Goal: Information Seeking & Learning: Learn about a topic

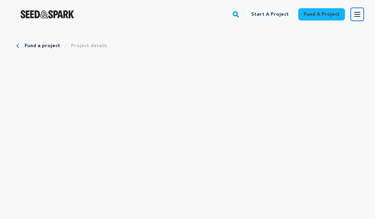
click at [358, 16] on icon "button" at bounding box center [357, 14] width 5 height 4
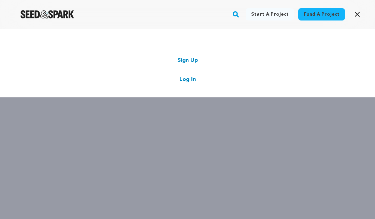
click at [188, 81] on link "Log In" at bounding box center [188, 79] width 16 height 8
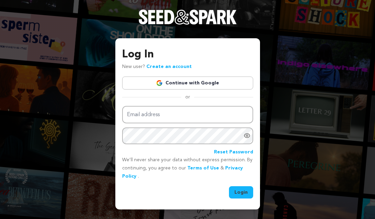
type input "harrislinda@me.com"
click at [238, 194] on button "Login" at bounding box center [241, 192] width 24 height 12
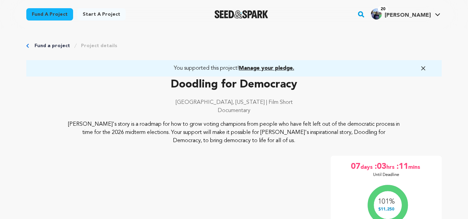
scroll to position [13, 0]
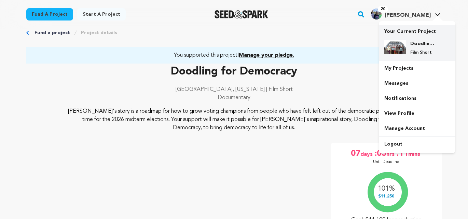
click at [375, 49] on img at bounding box center [395, 47] width 22 height 14
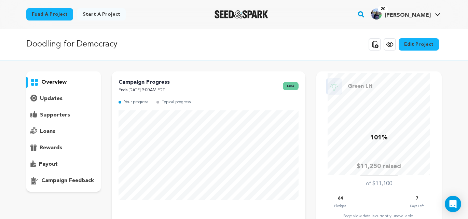
click at [54, 98] on p "updates" at bounding box center [51, 99] width 23 height 8
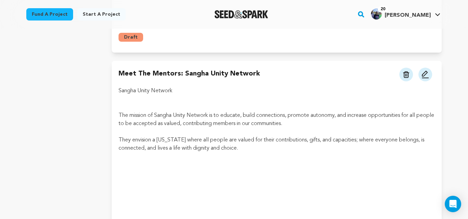
scroll to position [1099, 0]
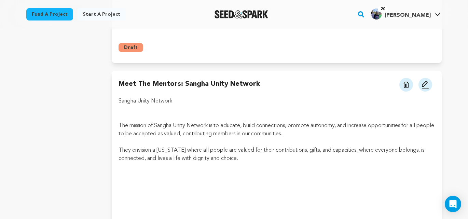
click at [147, 105] on p at bounding box center [277, 109] width 316 height 8
click at [241, 146] on p "They envision a [US_STATE] where all people are valued for their contributions,…" at bounding box center [277, 154] width 316 height 16
click at [426, 81] on img at bounding box center [425, 85] width 8 height 8
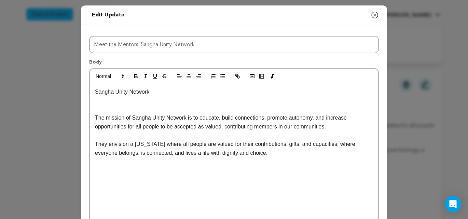
click at [116, 106] on p at bounding box center [234, 109] width 278 height 9
click at [107, 102] on p at bounding box center [234, 100] width 278 height 9
drag, startPoint x: 187, startPoint y: 100, endPoint x: 95, endPoint y: 99, distance: 92.6
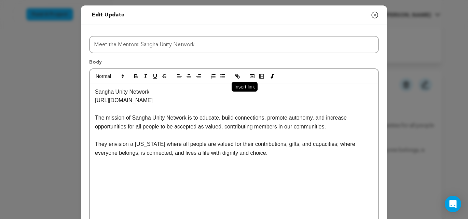
click at [235, 75] on icon "button" at bounding box center [237, 76] width 6 height 6
click at [210, 102] on p "[URL][DOMAIN_NAME]" at bounding box center [234, 100] width 278 height 9
click at [256, 153] on p "They envision a [US_STATE] where all people are valued for their contributions,…" at bounding box center [234, 148] width 278 height 17
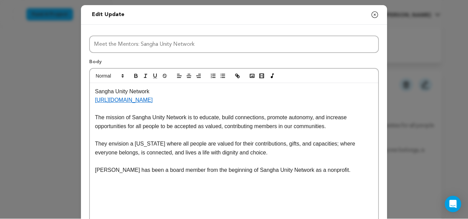
scroll to position [9, 0]
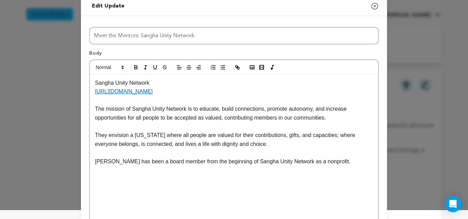
click at [95, 83] on p "Sangha Unity Network" at bounding box center [234, 83] width 278 height 9
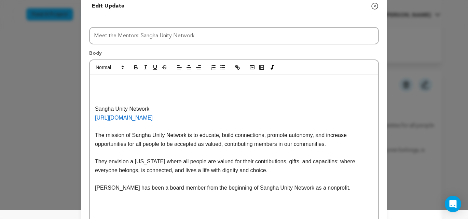
scroll to position [13, 0]
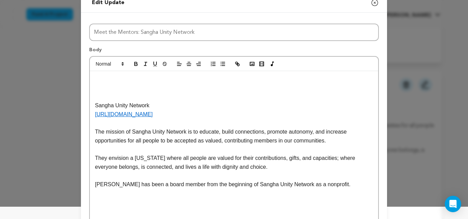
click at [251, 64] on polyline "button" at bounding box center [252, 64] width 3 height 2
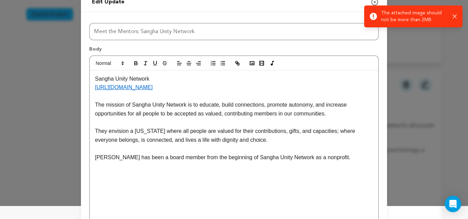
click at [214, 96] on p at bounding box center [234, 96] width 278 height 9
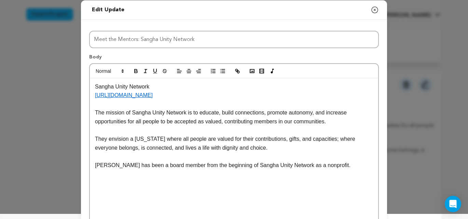
scroll to position [0, 0]
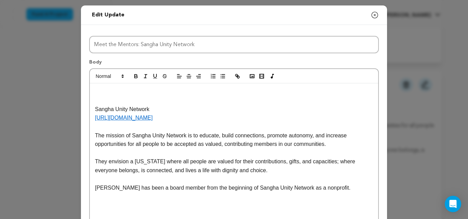
click at [96, 90] on p at bounding box center [234, 91] width 278 height 9
click at [250, 76] on rect "button" at bounding box center [252, 75] width 4 height 3
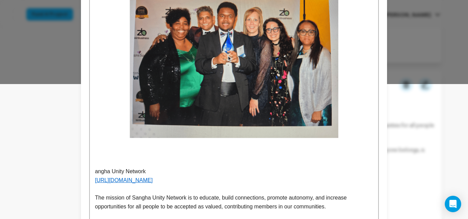
scroll to position [139, 0]
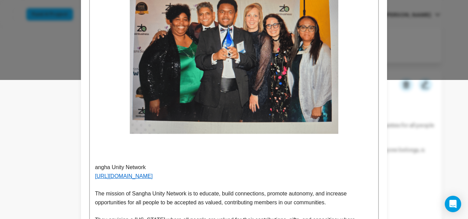
click at [141, 149] on img at bounding box center [234, 55] width 278 height 215
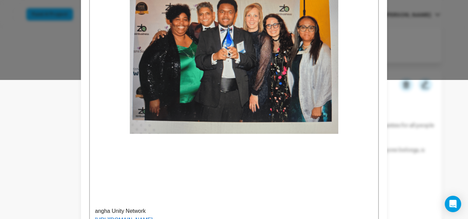
click at [133, 151] on img at bounding box center [234, 55] width 278 height 215
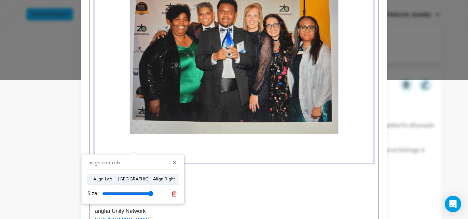
click at [245, 189] on p at bounding box center [234, 185] width 278 height 9
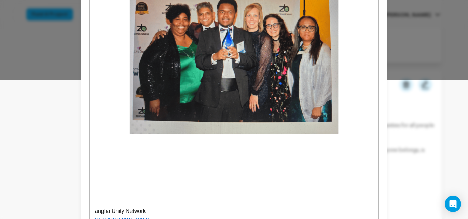
click at [239, 155] on img at bounding box center [234, 55] width 278 height 215
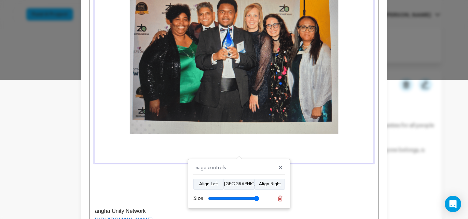
click at [113, 178] on p at bounding box center [234, 176] width 278 height 9
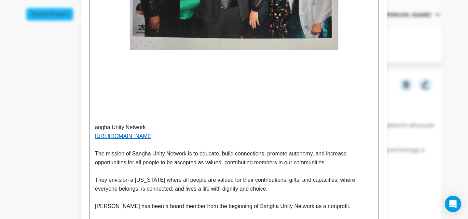
scroll to position [225, 0]
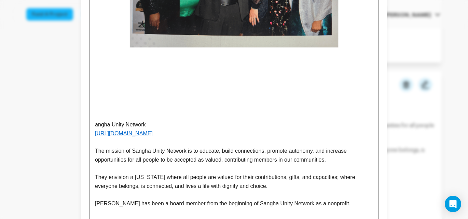
click at [95, 124] on p "angha Unity Network" at bounding box center [234, 124] width 278 height 9
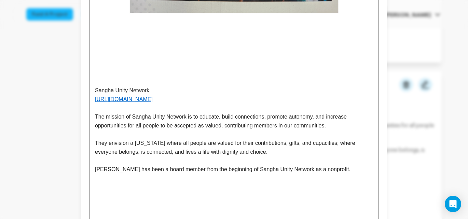
scroll to position [257, 0]
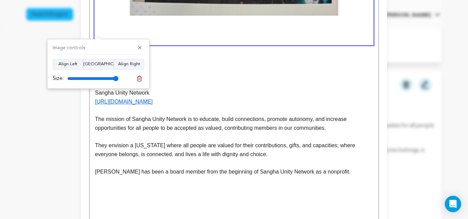
drag, startPoint x: 168, startPoint y: 67, endPoint x: 136, endPoint y: 63, distance: 32.7
click at [168, 67] on p at bounding box center [234, 67] width 278 height 9
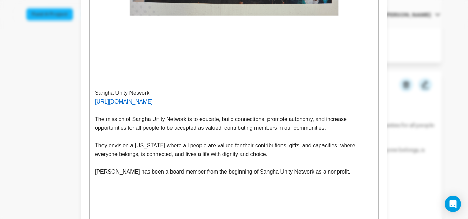
click at [91, 58] on div "Sangha Unity Network [URL][DOMAIN_NAME] The mission of Sangha Unity Network is …" at bounding box center [234, 133] width 288 height 615
drag, startPoint x: 100, startPoint y: 58, endPoint x: 108, endPoint y: 45, distance: 15.0
click at [100, 57] on p at bounding box center [234, 58] width 278 height 9
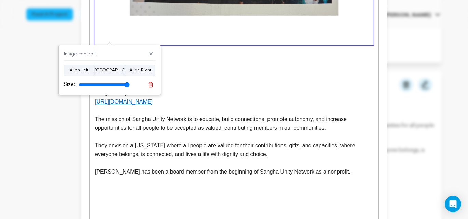
drag, startPoint x: 169, startPoint y: 62, endPoint x: 134, endPoint y: 56, distance: 35.1
click at [168, 62] on div "Sangha Unity Network [URL][DOMAIN_NAME] The mission of Sangha Unity Network is …" at bounding box center [234, 133] width 288 height 615
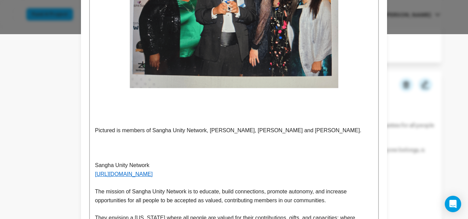
scroll to position [187, 0]
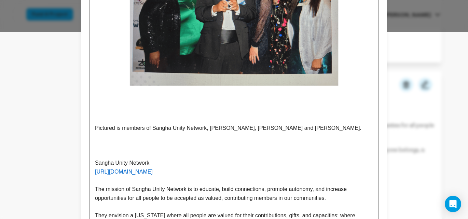
click at [105, 138] on p at bounding box center [234, 137] width 278 height 9
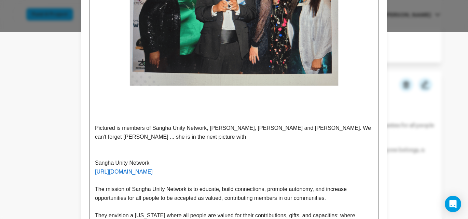
drag, startPoint x: 209, startPoint y: 129, endPoint x: 222, endPoint y: 131, distance: 13.9
click at [209, 129] on p "Pictured is members of Sangha Unity Network, [PERSON_NAME], [PERSON_NAME] and […" at bounding box center [234, 132] width 278 height 17
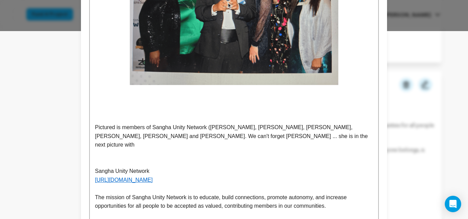
scroll to position [189, 0]
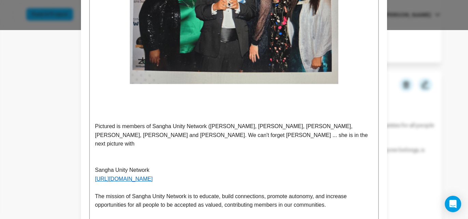
drag, startPoint x: 260, startPoint y: 128, endPoint x: 279, endPoint y: 133, distance: 19.8
click at [260, 128] on p "Pictured is members of Sangha Unity Network ([PERSON_NAME], [PERSON_NAME], [PER…" at bounding box center [234, 135] width 278 height 26
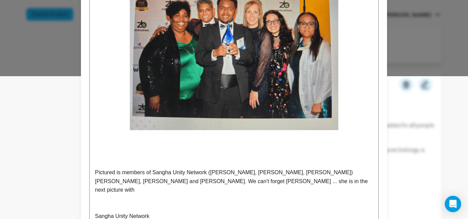
scroll to position [147, 0]
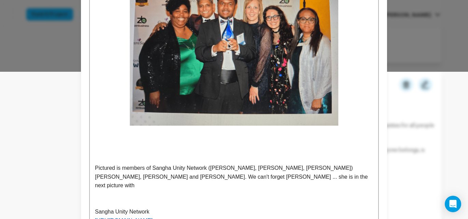
click at [148, 168] on p "Pictured is members of Sangha Unity Network ([PERSON_NAME], [PERSON_NAME], [PER…" at bounding box center [234, 177] width 278 height 26
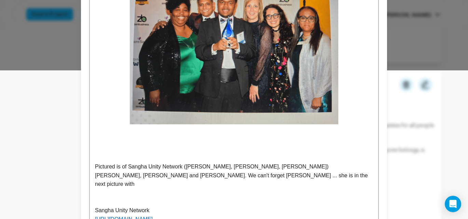
scroll to position [149, 0]
click at [203, 167] on p "Pictured is of Sangha Unity Network ([PERSON_NAME], [PERSON_NAME], [PERSON_NAME…" at bounding box center [234, 175] width 278 height 26
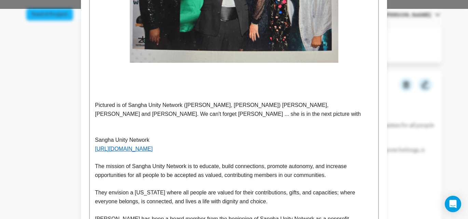
scroll to position [210, 0]
click at [222, 105] on p "Pictured is of Sangha Unity Network ([PERSON_NAME], [PERSON_NAME]) [PERSON_NAME…" at bounding box center [234, 108] width 278 height 17
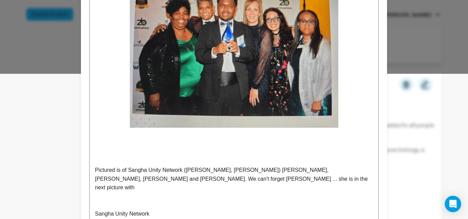
scroll to position [155, 0]
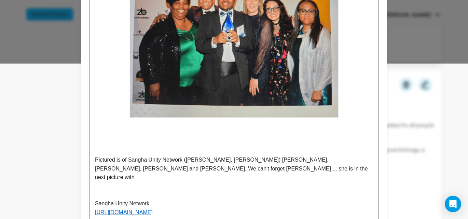
click at [201, 169] on p "Pictured is of Sangha Unity Network ([PERSON_NAME], [PERSON_NAME]) [PERSON_NAME…" at bounding box center [234, 168] width 278 height 26
click at [124, 160] on p "Pictured is of Sangha Unity Network ([PERSON_NAME], [PERSON_NAME]) [PERSON_NAME…" at bounding box center [234, 168] width 278 height 26
click at [123, 160] on p "Pictured is of Sangha Unity Network ([PERSON_NAME], [PERSON_NAME]) [PERSON_NAME…" at bounding box center [234, 168] width 278 height 26
click at [129, 160] on p "Pictured is of Sangha Unity Network ([PERSON_NAME], [PERSON_NAME]) [PERSON_NAME…" at bounding box center [234, 168] width 278 height 26
click at [238, 160] on p "Pictured are staff of Sangha Unity Network ([PERSON_NAME], [PERSON_NAME]) [PERS…" at bounding box center [234, 168] width 278 height 26
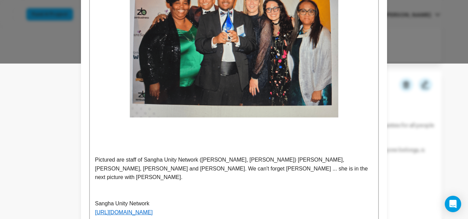
drag, startPoint x: 237, startPoint y: 160, endPoint x: 249, endPoint y: 170, distance: 15.5
click at [237, 160] on p "Pictured are staff of Sangha Unity Network ([PERSON_NAME], [PERSON_NAME]) [PERS…" at bounding box center [234, 168] width 278 height 26
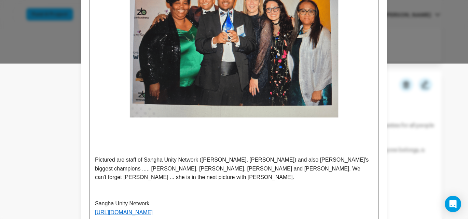
click at [146, 168] on p "Pictured are staff of Sangha Unity Network ([PERSON_NAME], [PERSON_NAME]) and a…" at bounding box center [234, 168] width 278 height 26
click at [148, 169] on p "Pictured are staff of Sangha Unity Network ([PERSON_NAME], [PERSON_NAME]) and a…" at bounding box center [234, 168] width 278 height 26
click at [210, 169] on p "Pictured are staff of Sangha Unity Network ([PERSON_NAME], [PERSON_NAME]) and a…" at bounding box center [234, 168] width 278 height 26
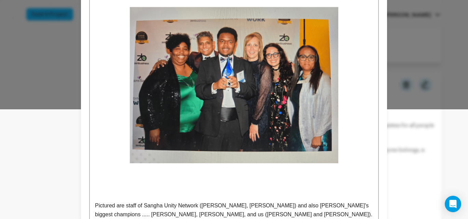
scroll to position [0, 0]
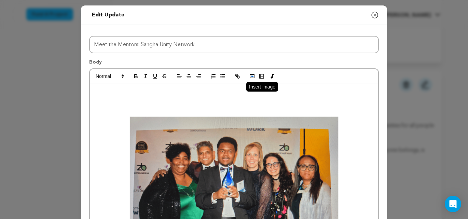
click at [253, 77] on polyline "button" at bounding box center [252, 76] width 3 height 2
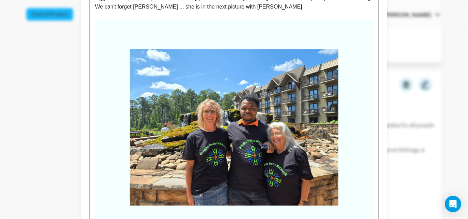
click at [277, 146] on img at bounding box center [234, 127] width 278 height 215
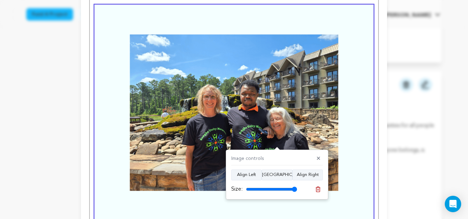
scroll to position [349, 0]
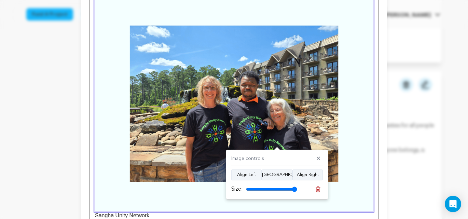
click at [269, 113] on img at bounding box center [234, 103] width 278 height 215
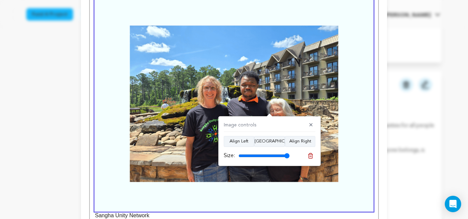
click at [167, 190] on img at bounding box center [234, 103] width 278 height 215
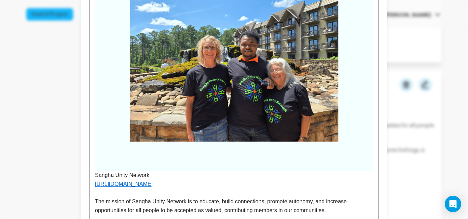
scroll to position [391, 0]
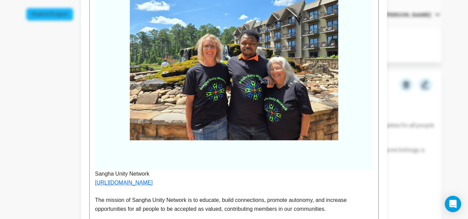
click at [95, 165] on p "Sangha Unity Network" at bounding box center [234, 66] width 278 height 223
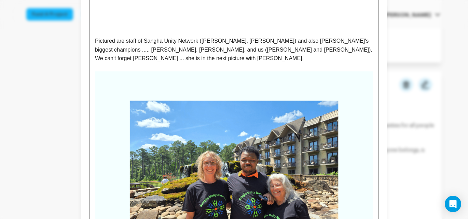
scroll to position [275, 0]
click at [372, 51] on p "Pictured are staff of Sangha Unity Network ([PERSON_NAME], [PERSON_NAME]) and a…" at bounding box center [234, 49] width 278 height 26
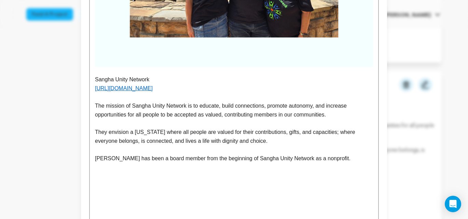
scroll to position [517, 0]
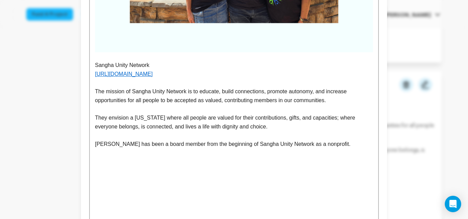
click at [328, 140] on p "[PERSON_NAME] has been a board member from the beginning of Sangha Unity Networ…" at bounding box center [234, 144] width 278 height 9
drag, startPoint x: 328, startPoint y: 136, endPoint x: 287, endPoint y: 135, distance: 41.0
click at [287, 140] on p "[PERSON_NAME] has been a board member from the beginning of Sangha Unity Networ…" at bounding box center [234, 144] width 278 height 9
click at [232, 140] on p "[PERSON_NAME] has been a board member from the beginning of Sangha Unity Networ…" at bounding box center [234, 144] width 278 height 9
click at [287, 140] on p "[PERSON_NAME] has been a board member from the beginning of Sangha Unity Networ…" at bounding box center [234, 144] width 278 height 9
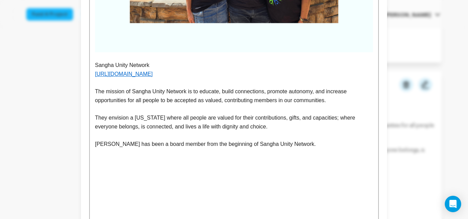
click at [300, 140] on p "[PERSON_NAME] has been a board member from the beginning of Sangha Unity Networ…" at bounding box center [234, 144] width 278 height 9
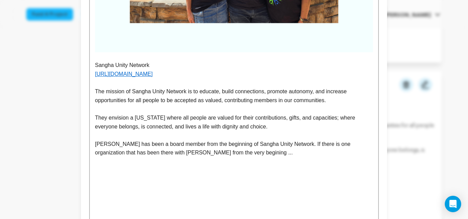
click at [207, 146] on p "[PERSON_NAME] has been a board member from the beginning of Sangha Unity Networ…" at bounding box center [234, 148] width 278 height 17
click at [236, 143] on p "[PERSON_NAME] has been a board member from the beginning of Sangha Unity Networ…" at bounding box center [234, 148] width 278 height 17
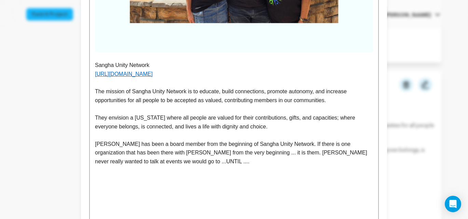
click at [189, 87] on p "The mission of Sangha Unity Network is to educate, build connections, promote a…" at bounding box center [234, 95] width 278 height 17
click at [158, 155] on p "[PERSON_NAME] has been a board member from the beginning of Sangha Unity Networ…" at bounding box center [234, 153] width 278 height 26
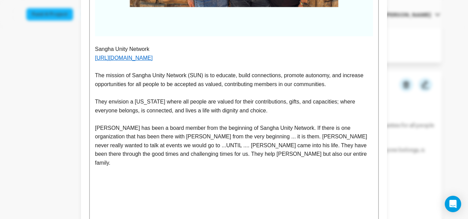
scroll to position [534, 0]
click at [274, 147] on p "[PERSON_NAME] has been a board member from the beginning of Sangha Unity Networ…" at bounding box center [234, 145] width 278 height 44
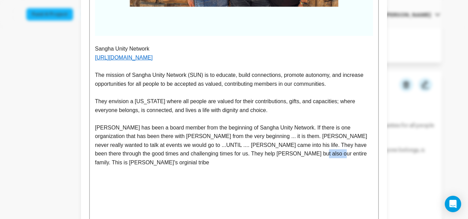
click at [274, 147] on p "[PERSON_NAME] has been a board member from the beginning of Sangha Unity Networ…" at bounding box center [234, 145] width 278 height 44
click at [286, 147] on p "[PERSON_NAME] has been a board member from the beginning of Sangha Unity Networ…" at bounding box center [234, 145] width 278 height 44
click at [275, 145] on p "[PERSON_NAME] has been a board member from the beginning of Sangha Unity Networ…" at bounding box center [234, 145] width 278 height 44
click at [286, 146] on p "[PERSON_NAME] has been a board member from the beginning of Sangha Unity Networ…" at bounding box center [234, 145] width 278 height 44
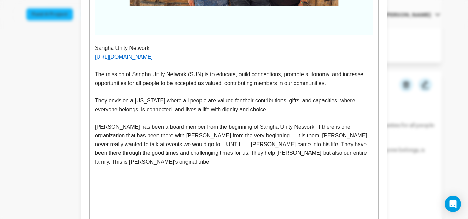
click at [307, 146] on p "[PERSON_NAME] has been a board member from the beginning of Sangha Unity Networ…" at bounding box center [234, 145] width 278 height 44
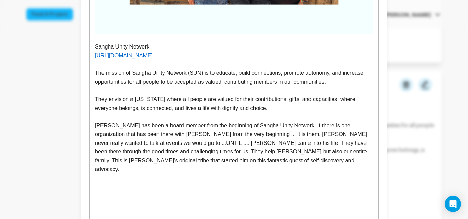
scroll to position [535, 0]
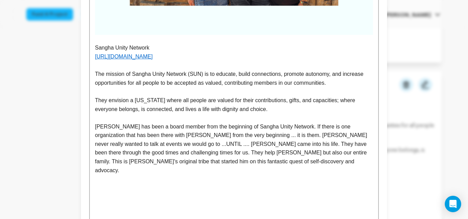
click at [219, 154] on p "[PERSON_NAME] has been a board member from the beginning of Sangha Unity Networ…" at bounding box center [234, 148] width 278 height 53
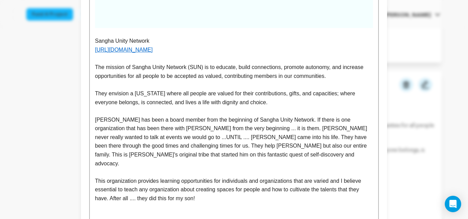
scroll to position [543, 0]
